Goal: Information Seeking & Learning: Learn about a topic

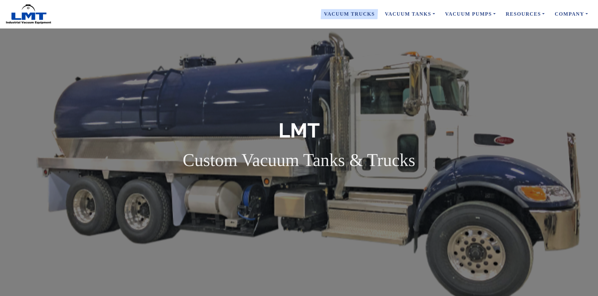
click at [347, 13] on link "Vacuum Trucks" at bounding box center [349, 14] width 61 height 13
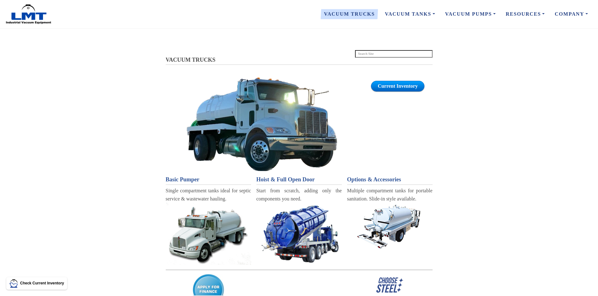
click at [358, 14] on link "Vacuum Trucks" at bounding box center [349, 14] width 61 height 13
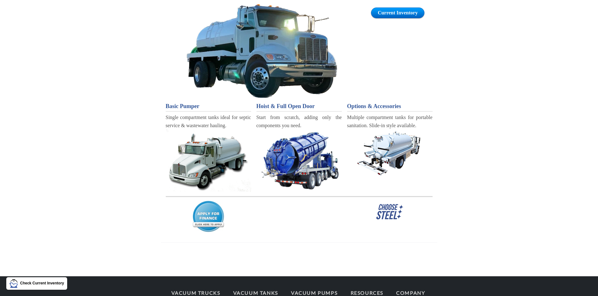
scroll to position [63, 0]
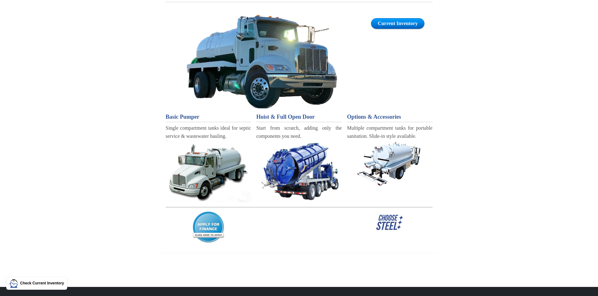
click at [285, 115] on span "Hoist & Full Open Door" at bounding box center [285, 117] width 58 height 6
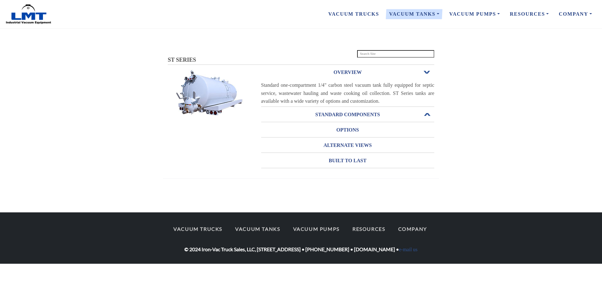
click at [346, 113] on h3 "STANDARD COMPONENTS" at bounding box center [347, 115] width 173 height 10
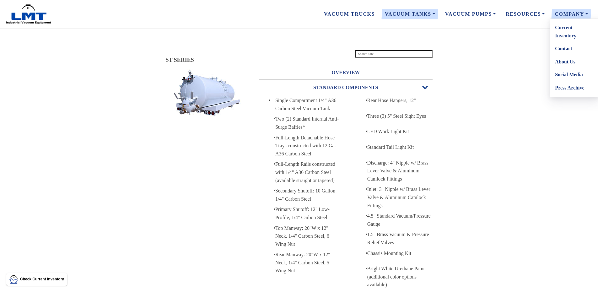
click at [558, 10] on link "Company" at bounding box center [570, 14] width 43 height 13
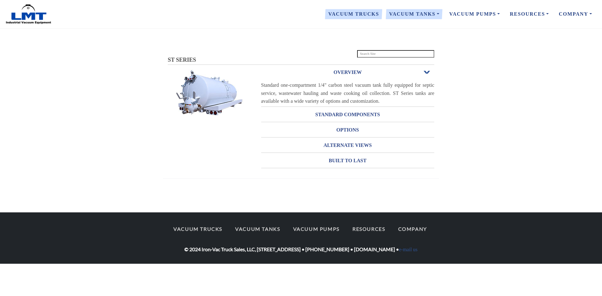
click at [356, 13] on link "Vacuum Trucks" at bounding box center [353, 14] width 61 height 13
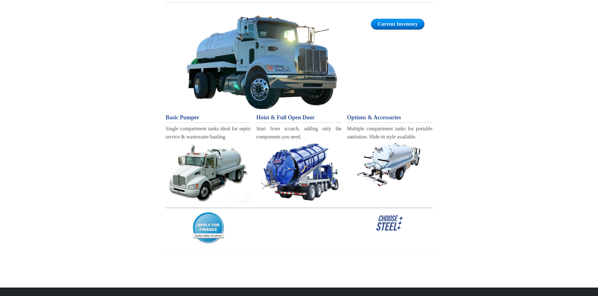
scroll to position [63, 0]
